Goal: Download file/media

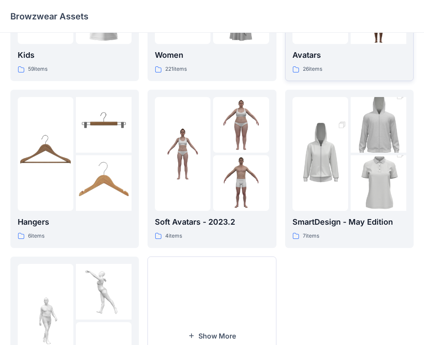
scroll to position [129, 0]
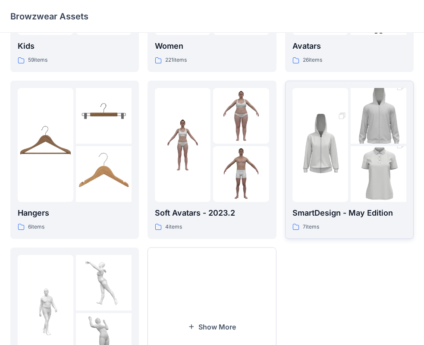
click at [355, 167] on img at bounding box center [379, 175] width 56 height 84
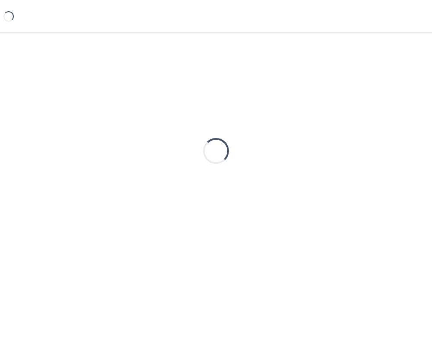
click at [355, 167] on div "Loading..." at bounding box center [215, 151] width 411 height 216
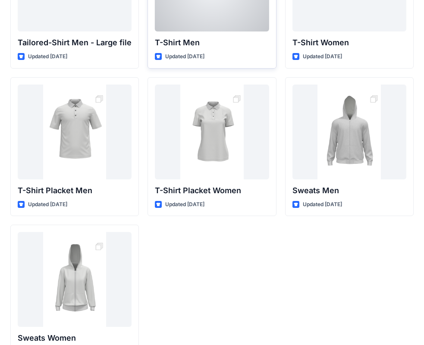
scroll to position [129, 0]
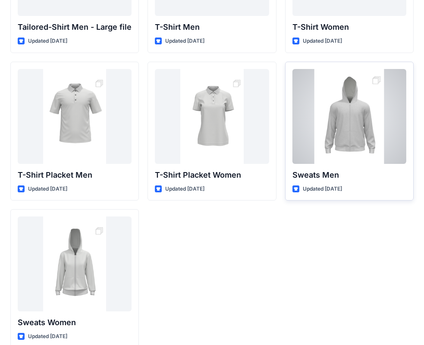
click at [318, 151] on div at bounding box center [350, 116] width 114 height 95
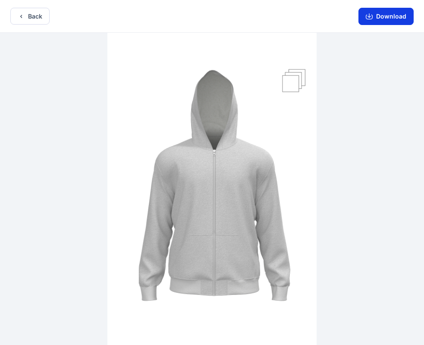
click at [371, 23] on button "Download" at bounding box center [386, 16] width 55 height 17
click at [376, 21] on button "Download" at bounding box center [386, 16] width 55 height 17
